Goal: Information Seeking & Learning: Compare options

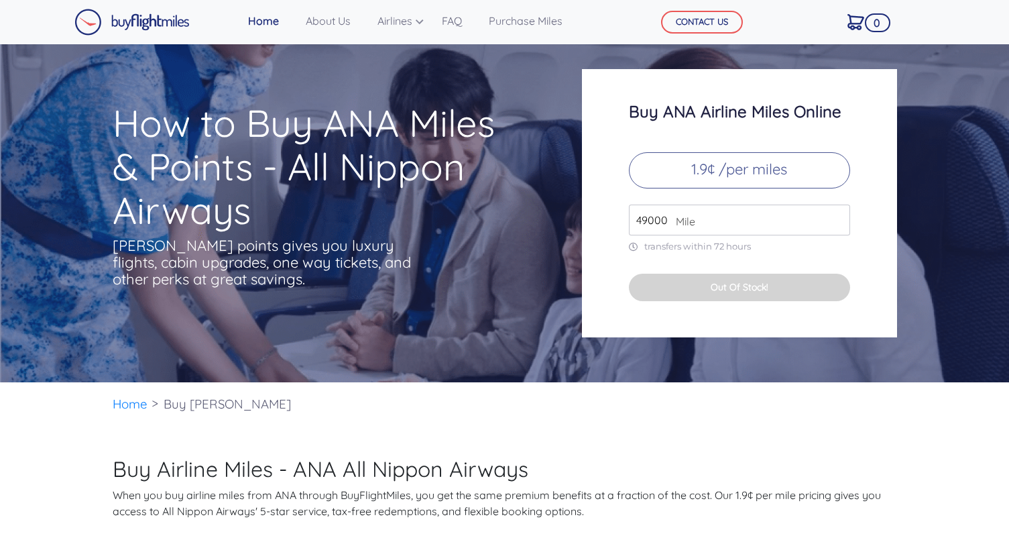
click at [686, 221] on span "Mile" at bounding box center [682, 221] width 26 height 16
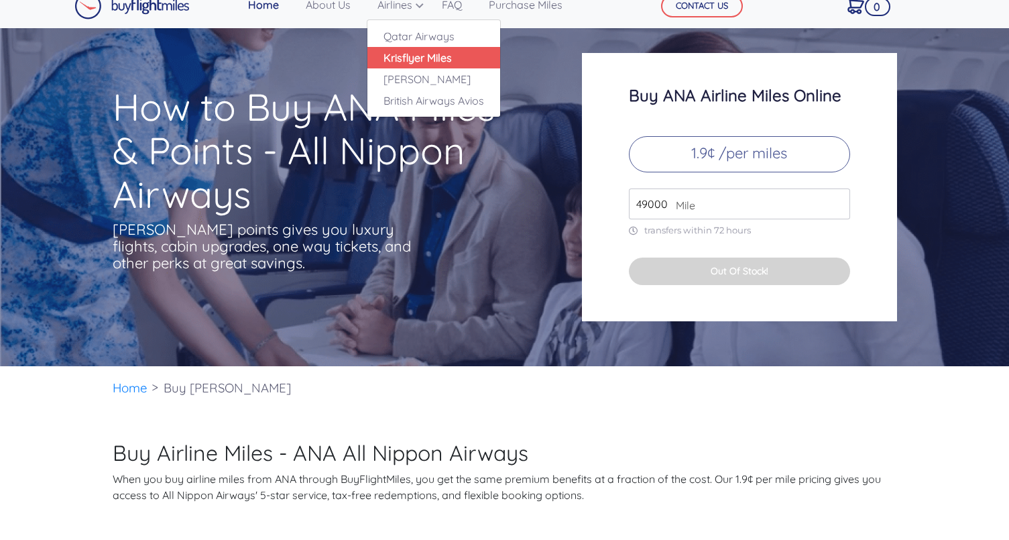
scroll to position [16, 0]
click at [415, 42] on link "Qatar Airways" at bounding box center [433, 35] width 133 height 21
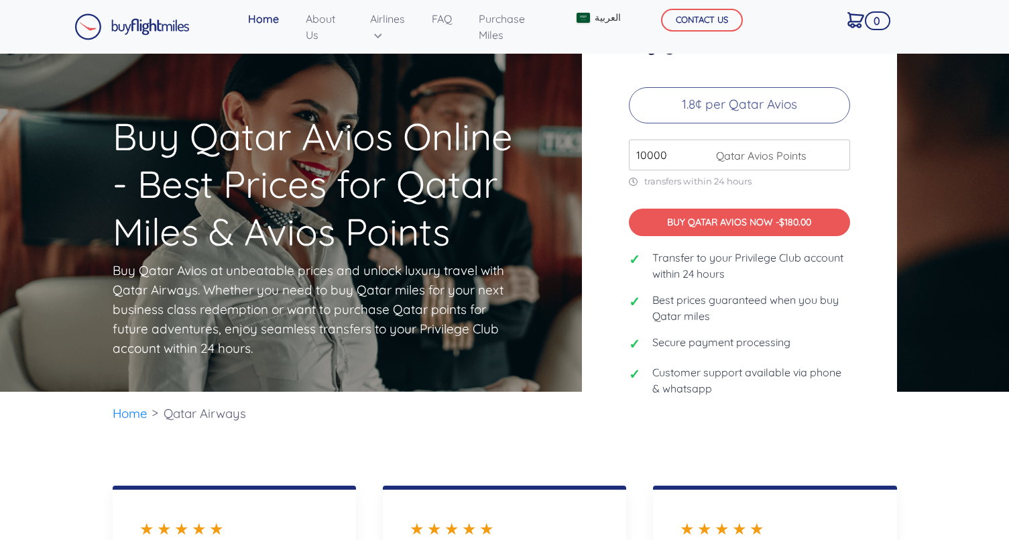
click at [662, 164] on input "10000" at bounding box center [739, 154] width 221 height 31
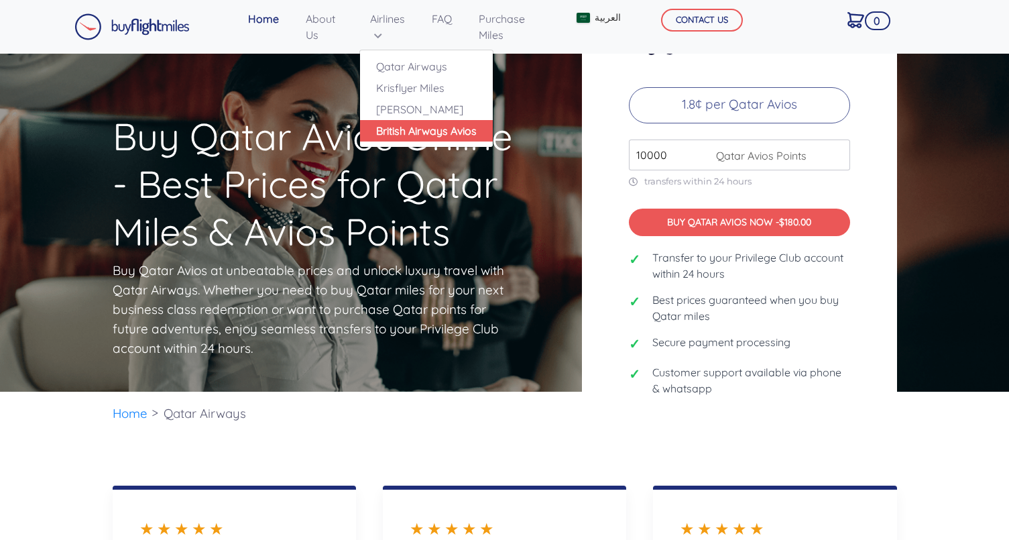
click at [432, 131] on link "British Airways Avios" at bounding box center [426, 130] width 133 height 21
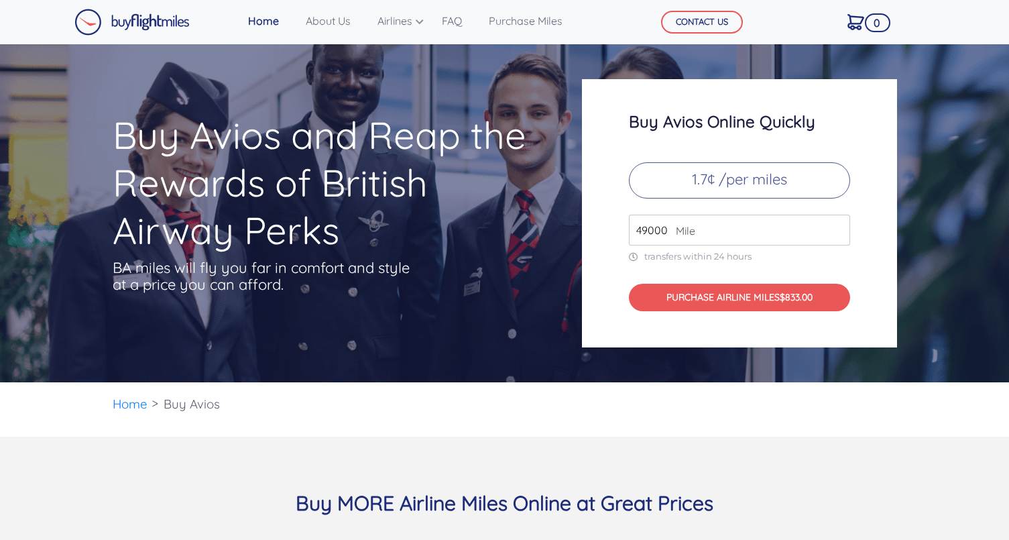
click at [678, 229] on span "Mile" at bounding box center [682, 231] width 26 height 16
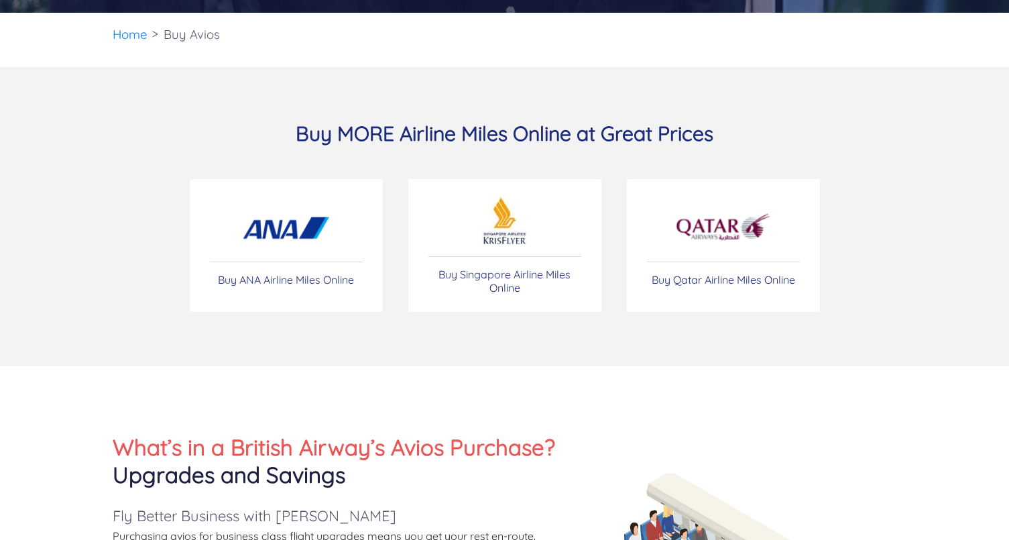
scroll to position [381, 0]
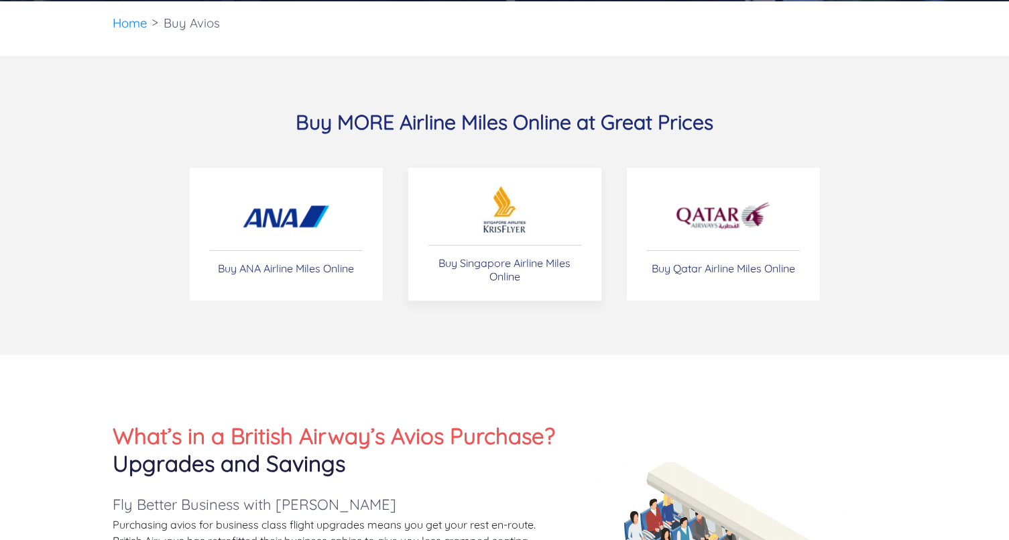
click at [470, 259] on p "Buy Singapore Airline Miles Online" at bounding box center [504, 269] width 153 height 27
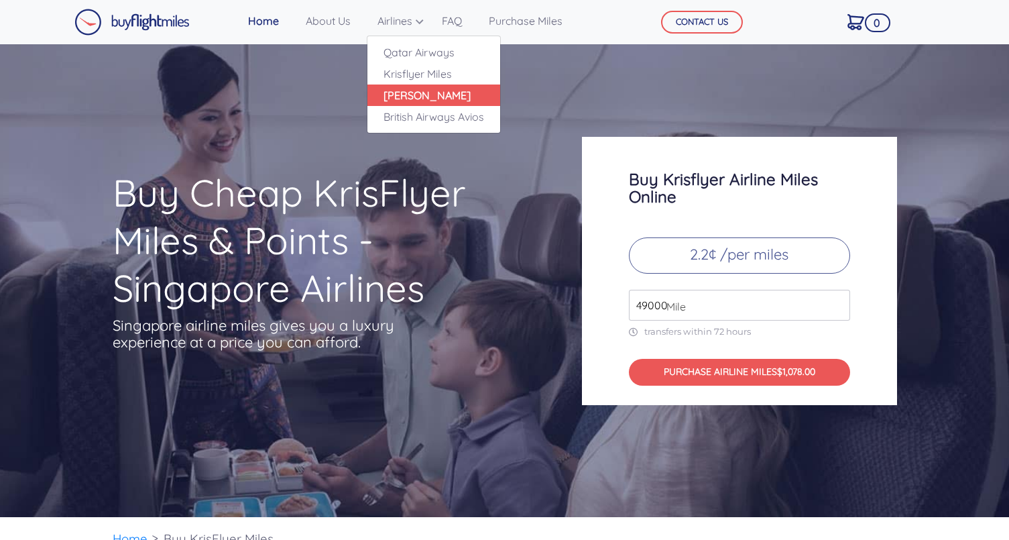
click at [399, 98] on link "[PERSON_NAME]" at bounding box center [433, 94] width 133 height 21
